Goal: Information Seeking & Learning: Learn about a topic

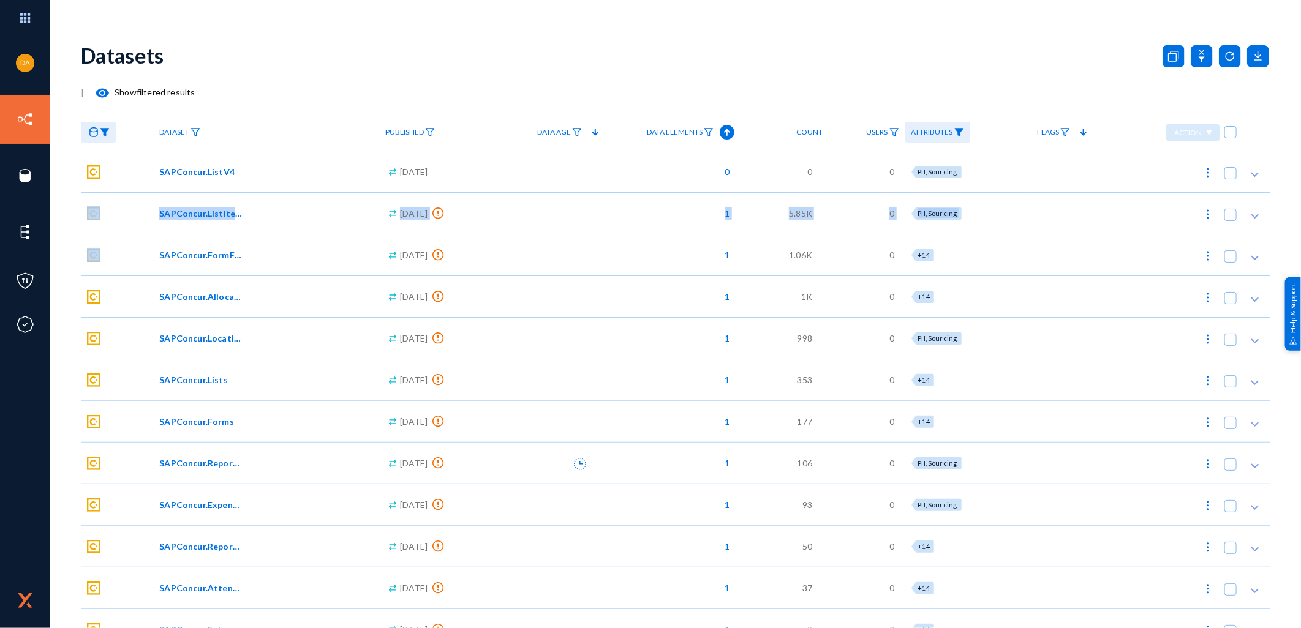
drag, startPoint x: 124, startPoint y: 207, endPoint x: 126, endPoint y: 235, distance: 27.6
click at [126, 235] on div "Dataset Published Data Age Data Elements Count Users Attributes Flags Action SA…" at bounding box center [675, 632] width 1189 height 1037
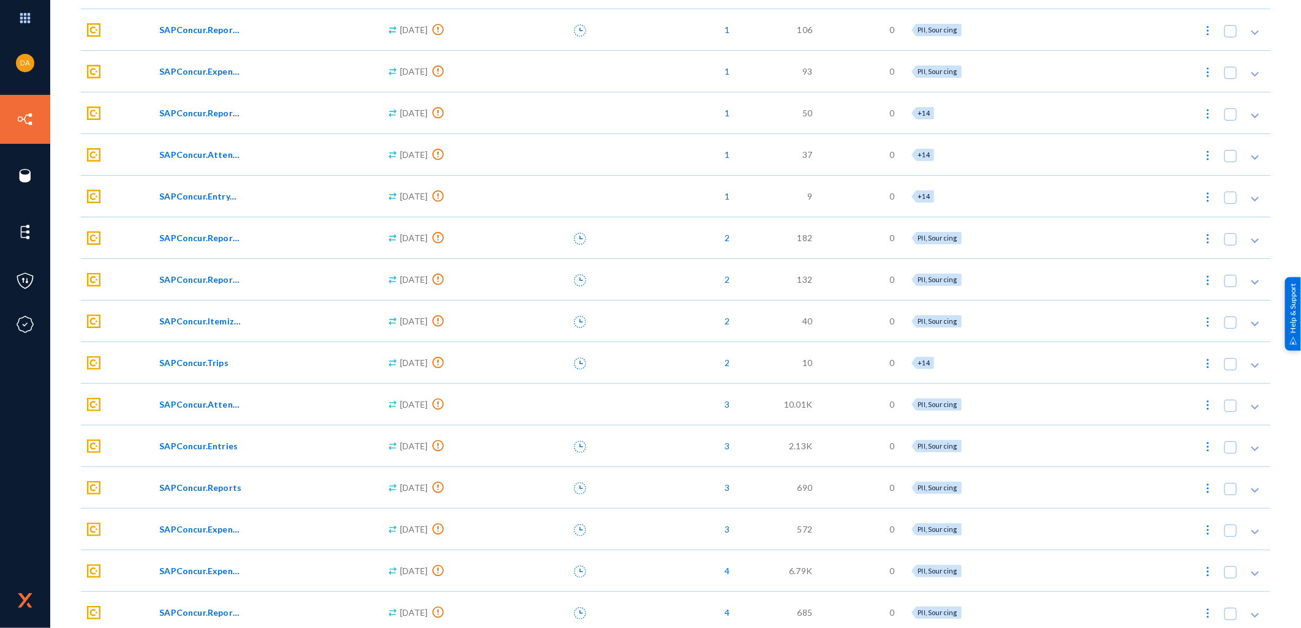
scroll to position [522, 0]
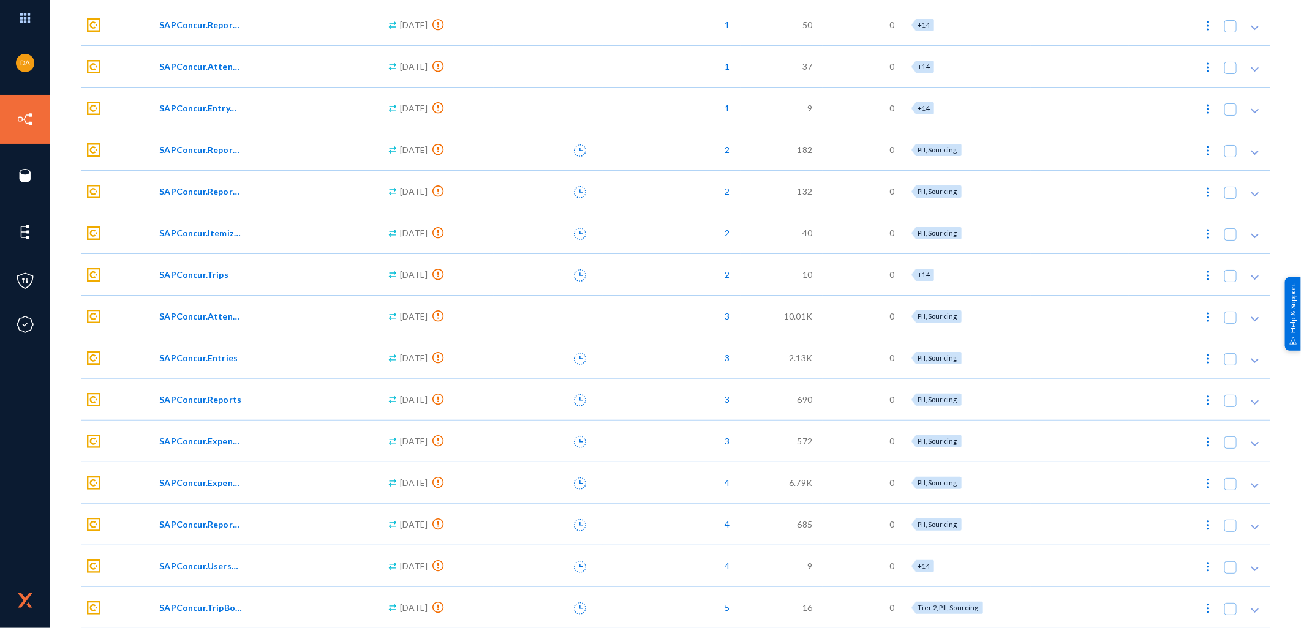
click at [209, 568] on span "SAPConcur.UsersV4" at bounding box center [200, 566] width 83 height 13
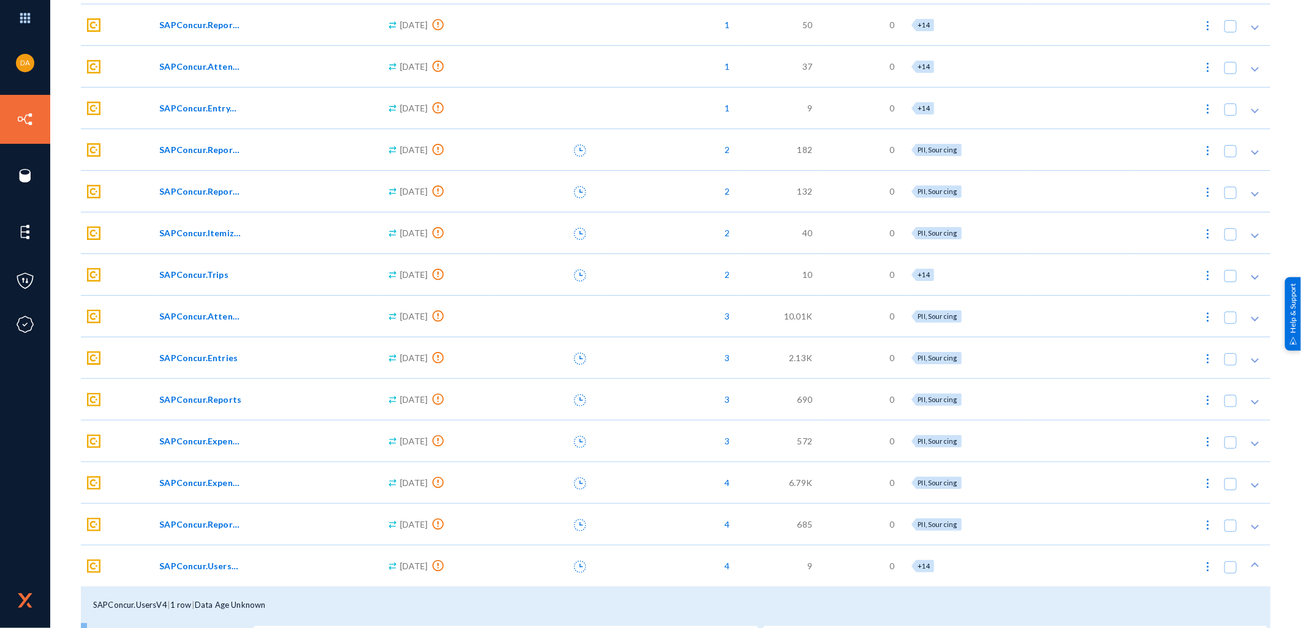
scroll to position [742, 0]
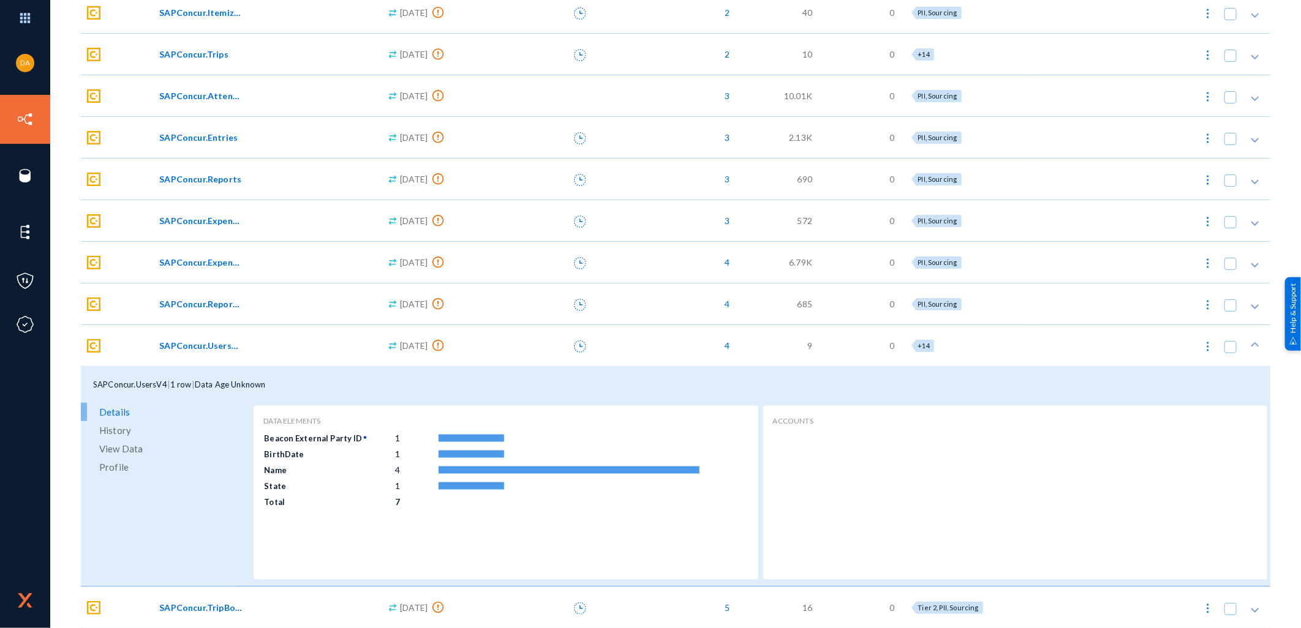
click at [119, 431] on span "History" at bounding box center [115, 430] width 32 height 18
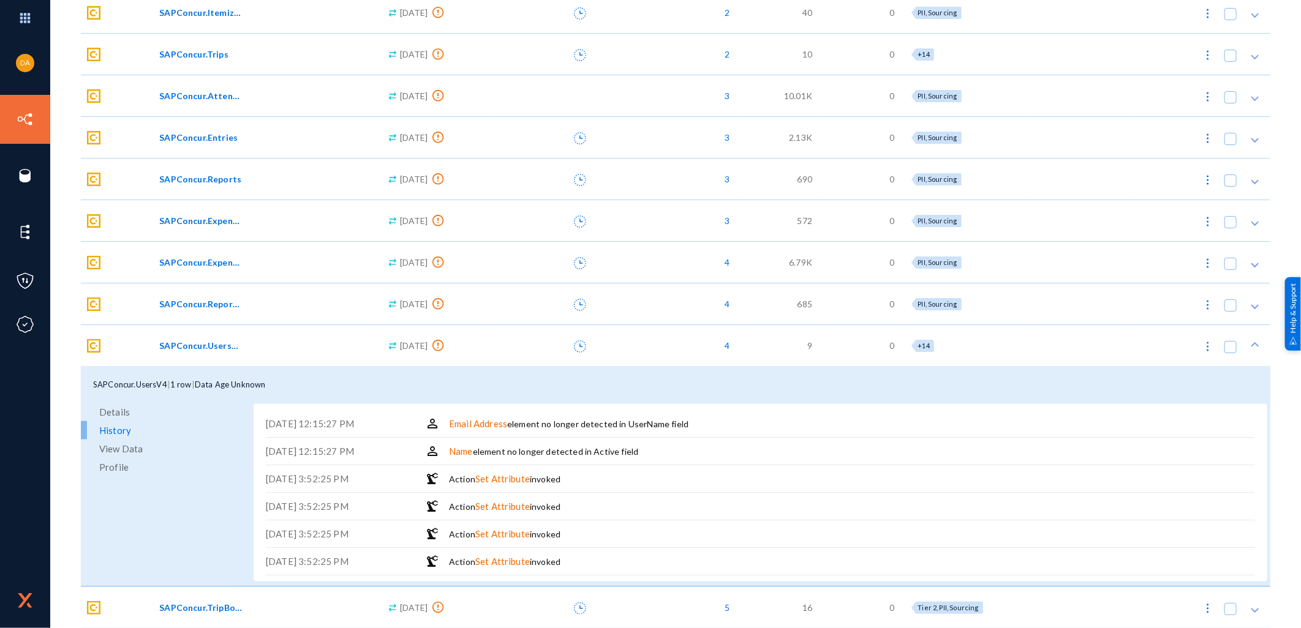
click at [114, 411] on span "Details" at bounding box center [114, 412] width 31 height 18
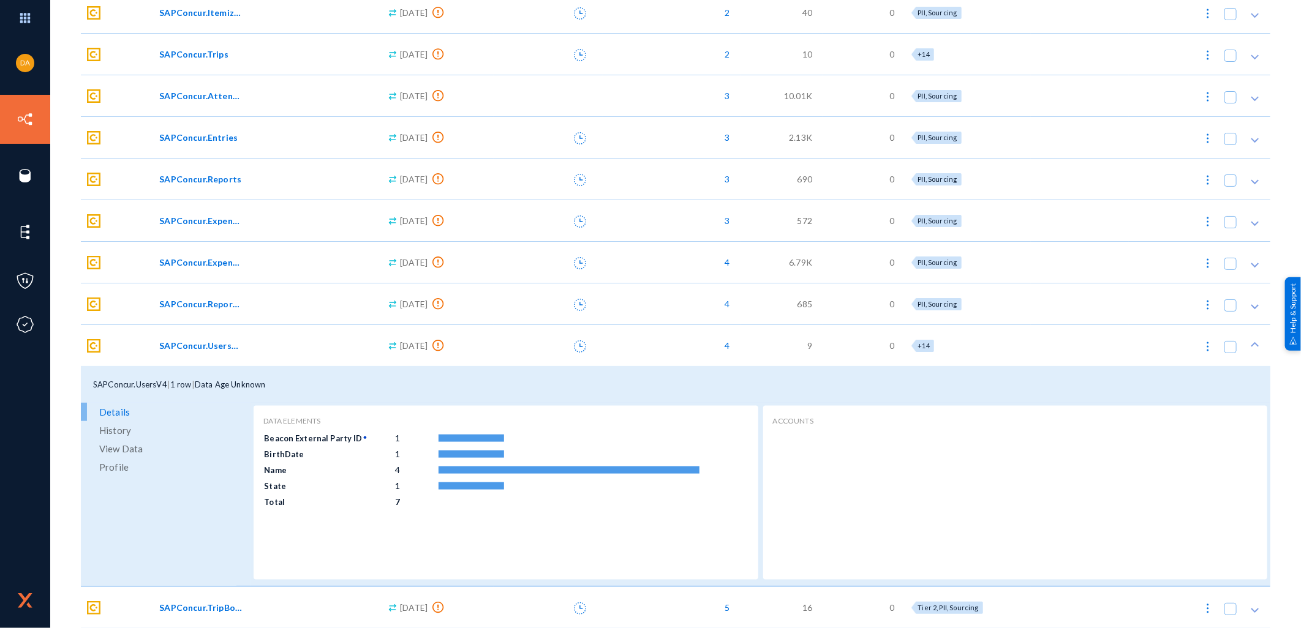
click at [124, 451] on span "View Data" at bounding box center [120, 449] width 43 height 18
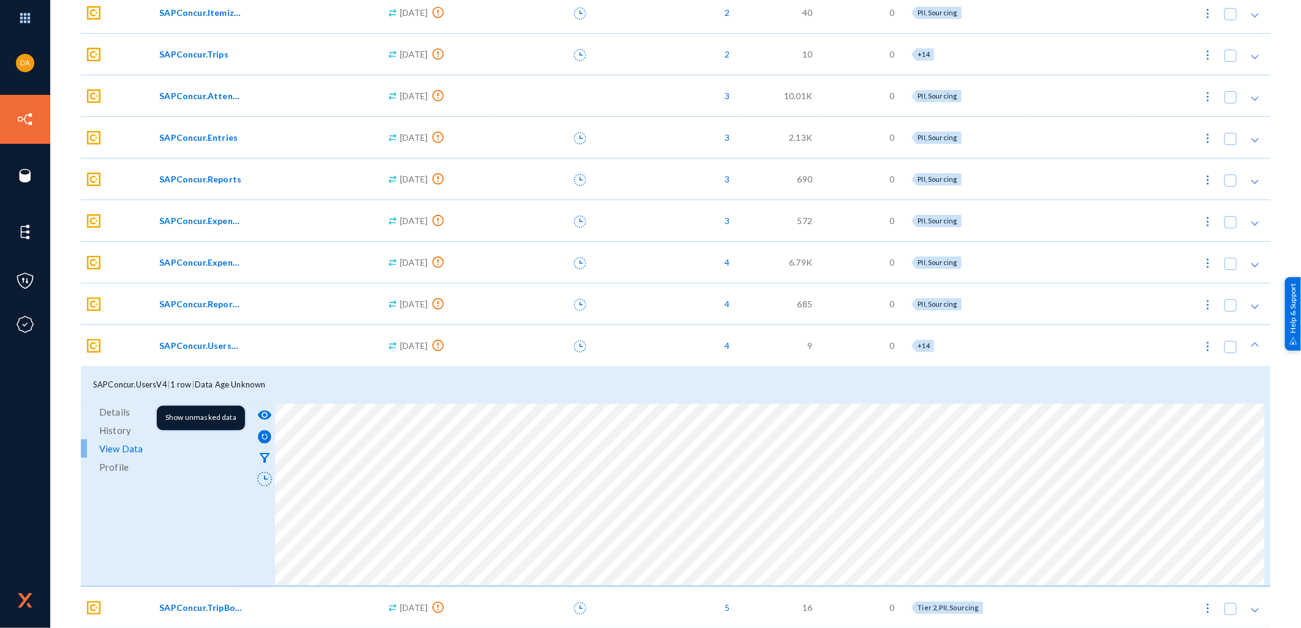
click at [265, 412] on mat-icon "visibility" at bounding box center [264, 415] width 15 height 15
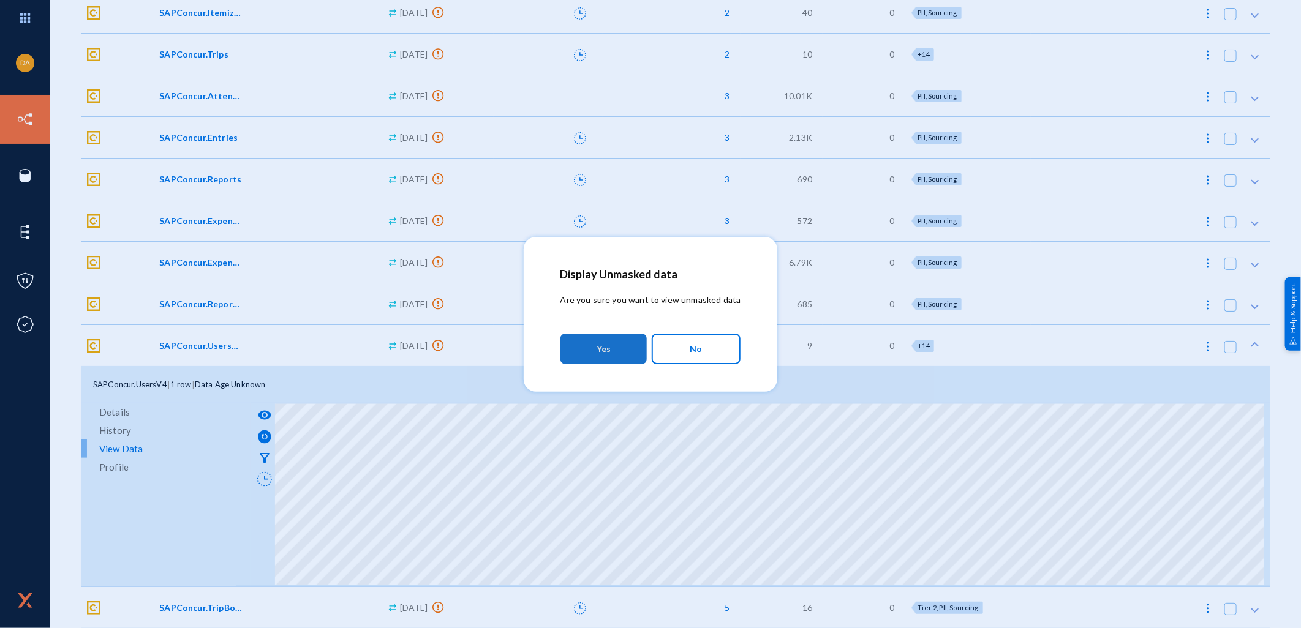
drag, startPoint x: 622, startPoint y: 352, endPoint x: 616, endPoint y: 352, distance: 6.2
click at [621, 352] on button "Yes" at bounding box center [603, 349] width 86 height 31
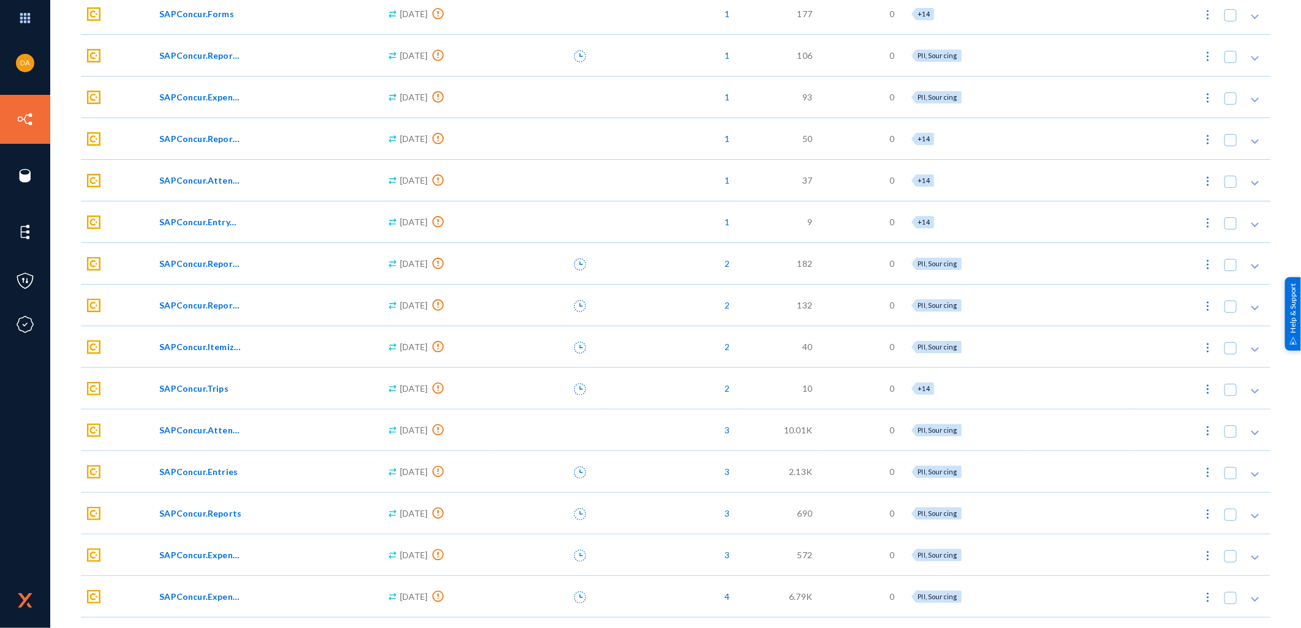
scroll to position [522, 0]
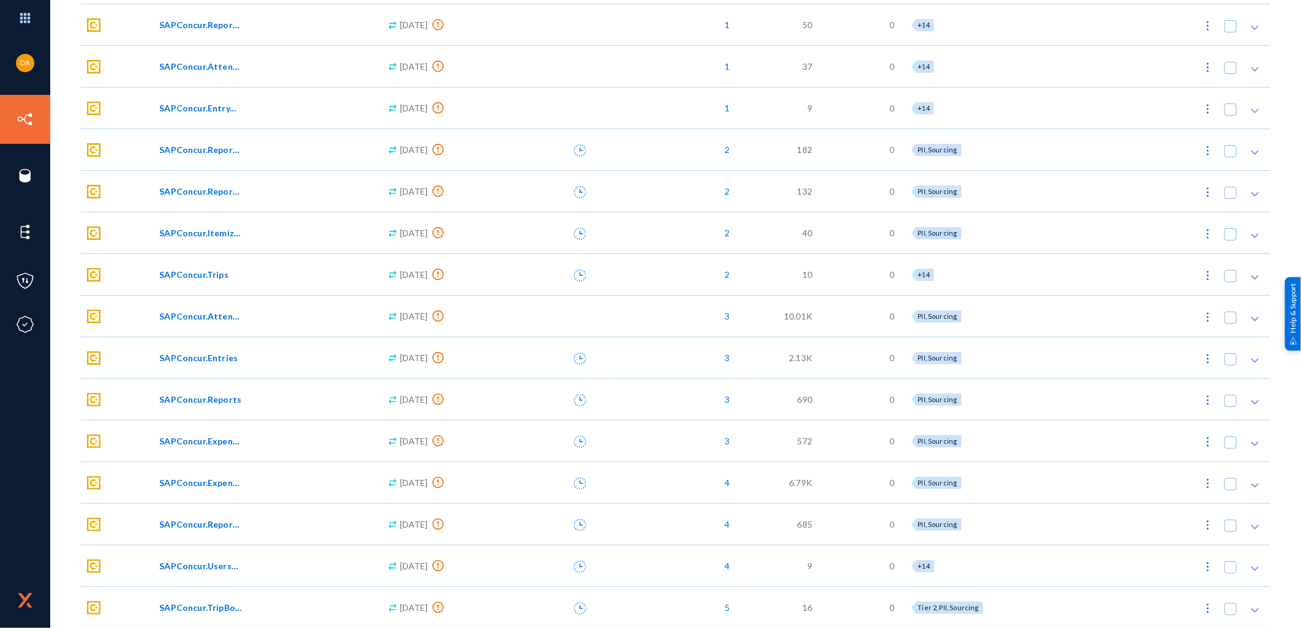
click at [196, 561] on span "SAPConcur.UsersV4" at bounding box center [200, 566] width 83 height 13
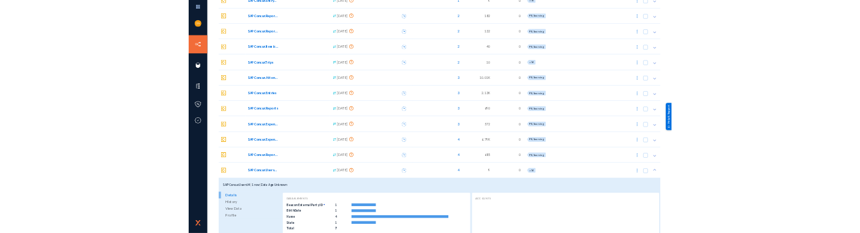
scroll to position [742, 0]
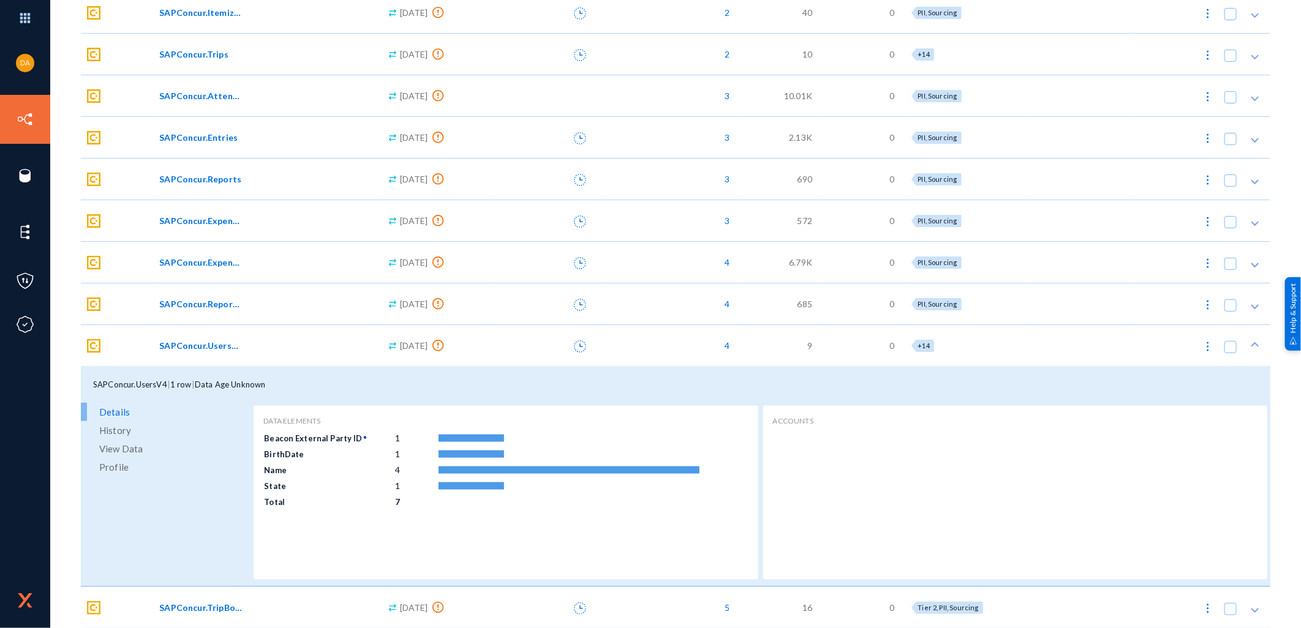
click at [136, 450] on span "View Data" at bounding box center [120, 449] width 43 height 18
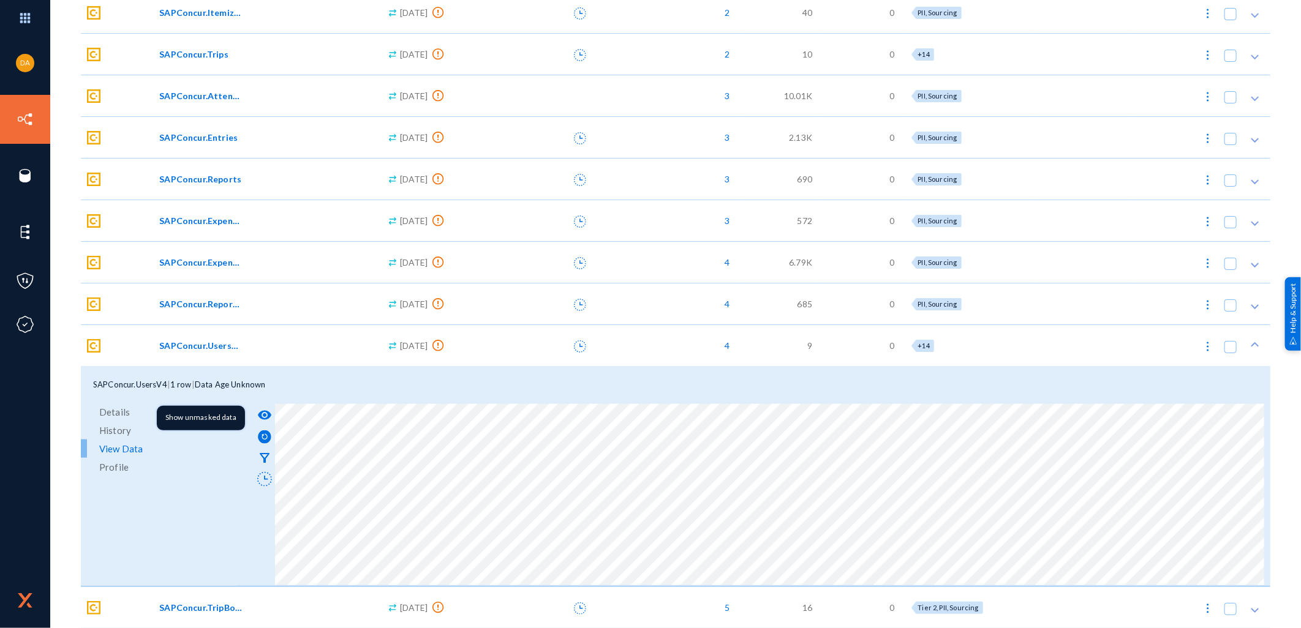
click at [262, 413] on mat-icon "visibility" at bounding box center [264, 415] width 15 height 15
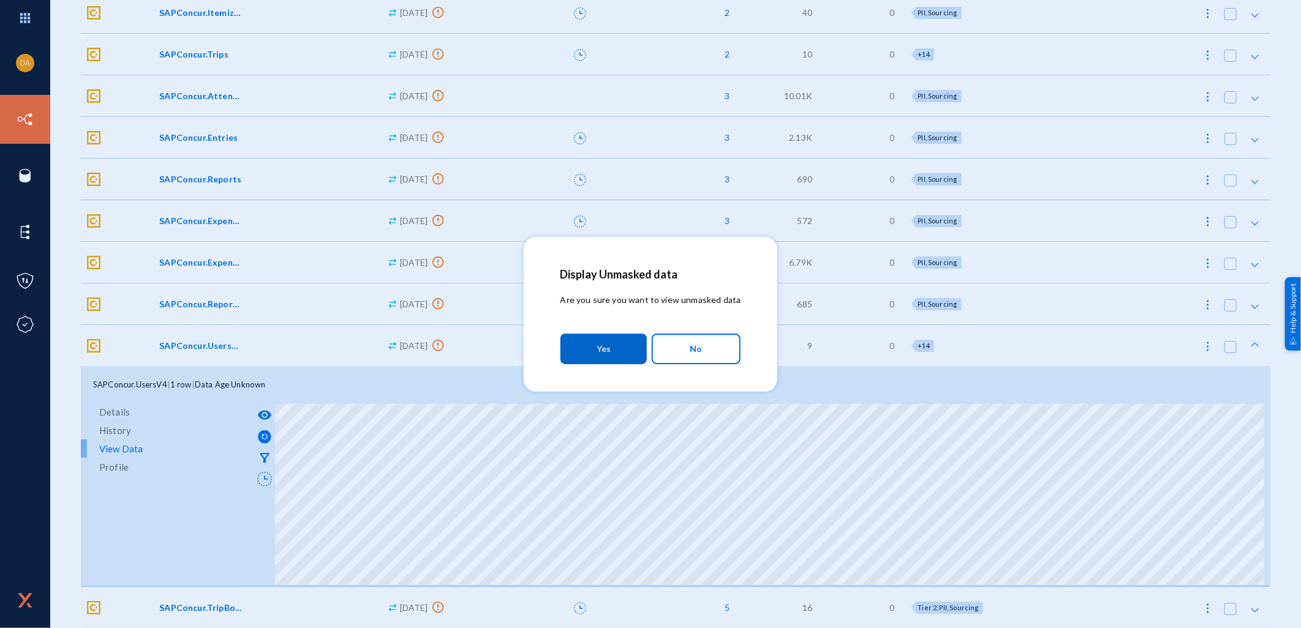
click at [596, 341] on button "Yes" at bounding box center [603, 349] width 86 height 31
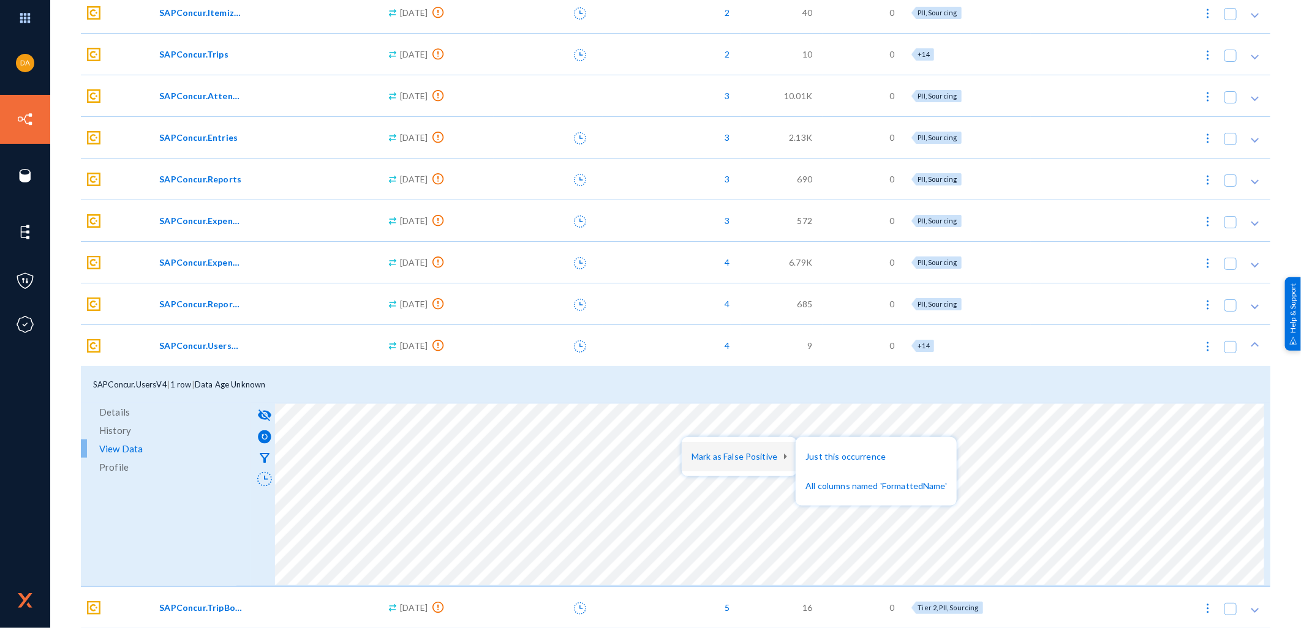
click at [803, 399] on div at bounding box center [650, 314] width 1301 height 628
